Goal: Find specific page/section: Find specific page/section

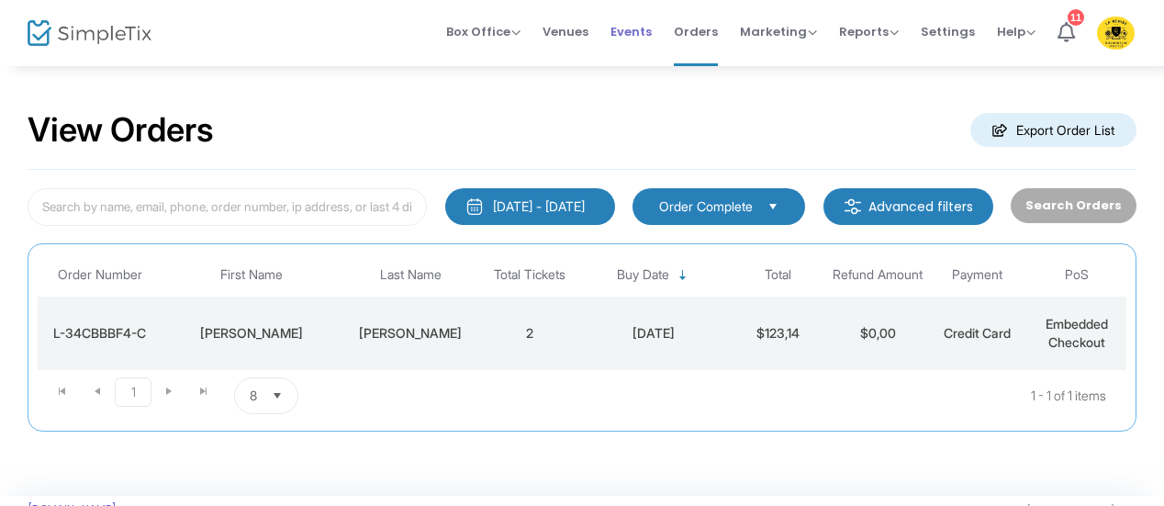
click at [638, 28] on span "Events" at bounding box center [631, 31] width 41 height 47
click at [624, 36] on span "Events" at bounding box center [631, 31] width 41 height 47
click at [632, 34] on span "Events" at bounding box center [631, 31] width 41 height 47
